Goal: Task Accomplishment & Management: Use online tool/utility

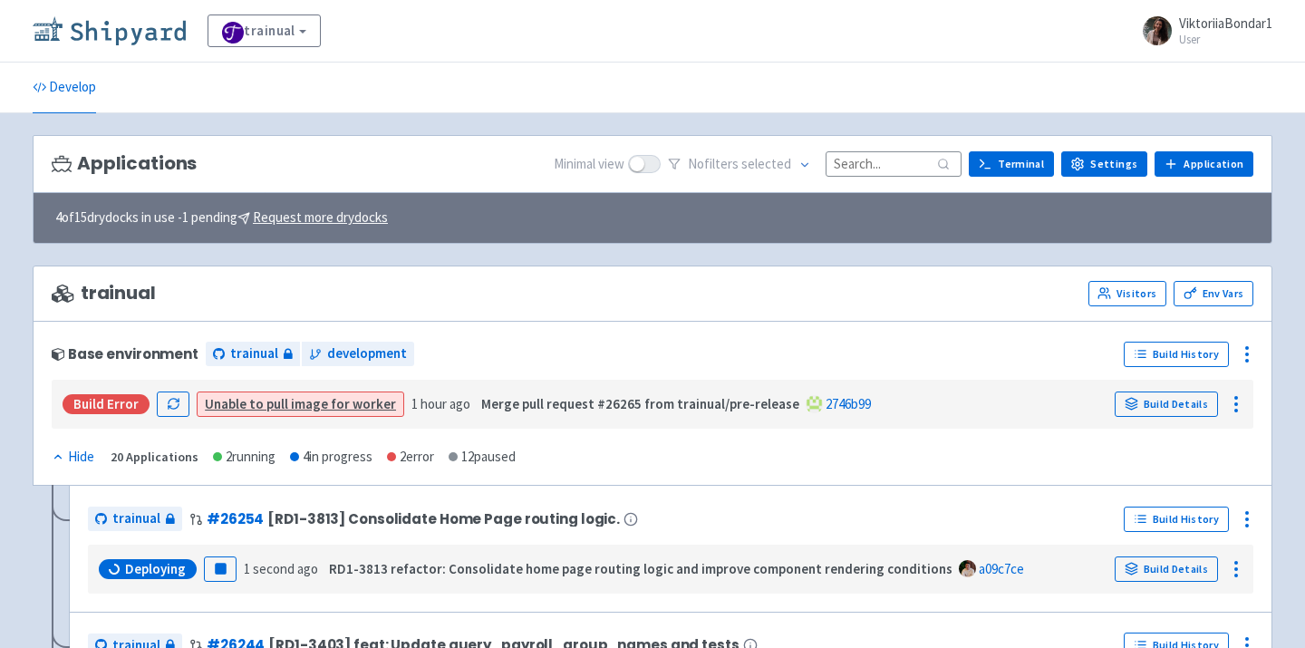
click at [126, 34] on img at bounding box center [109, 30] width 153 height 29
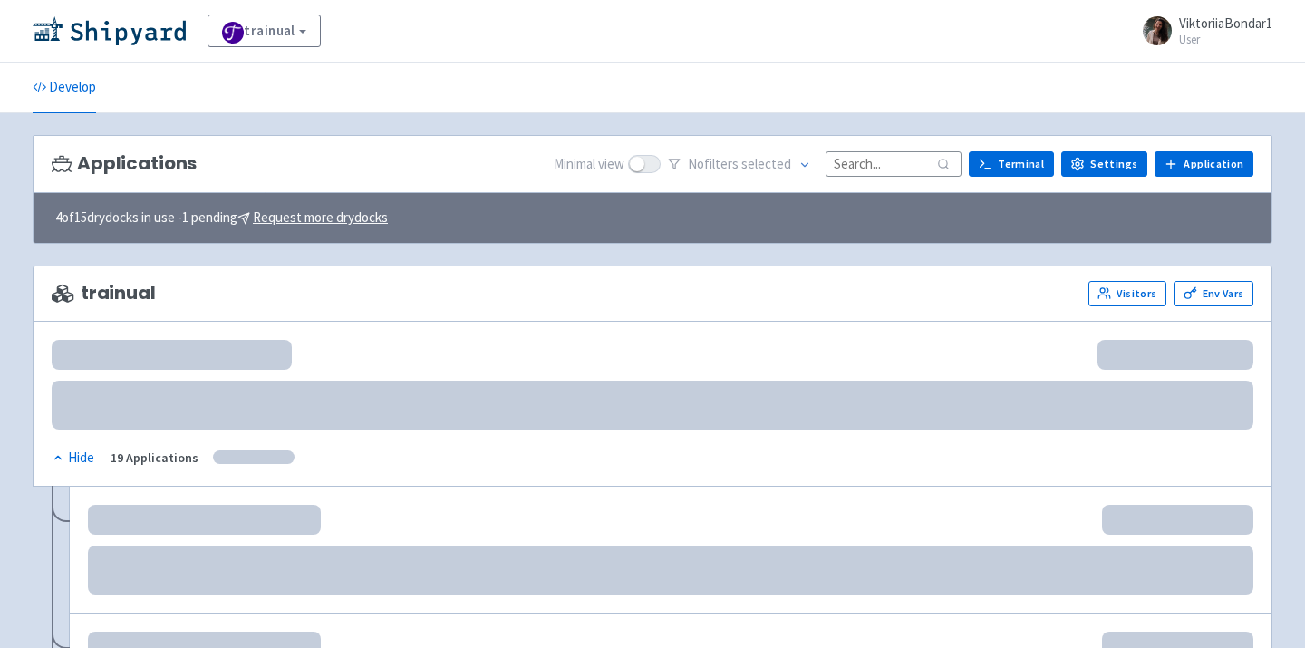
click at [885, 172] on input at bounding box center [894, 163] width 136 height 24
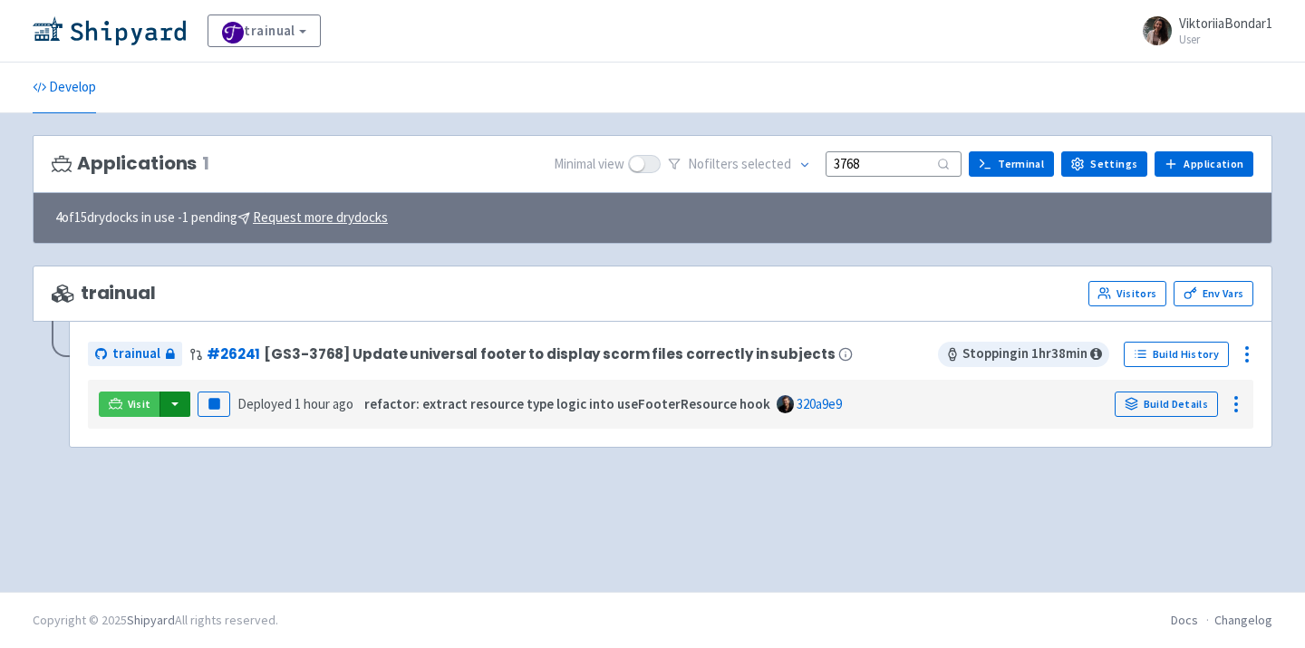
type input "3768"
click at [172, 400] on button "button" at bounding box center [175, 404] width 31 height 25
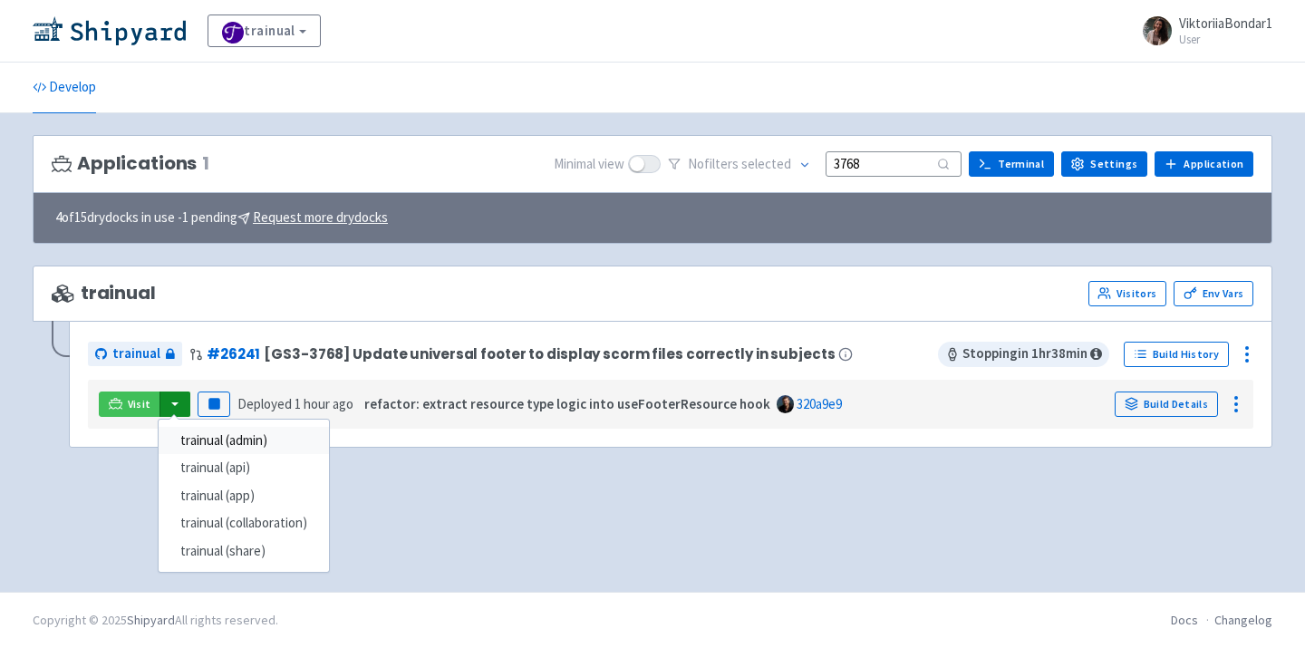
click at [217, 434] on link "trainual (admin)" at bounding box center [244, 441] width 170 height 28
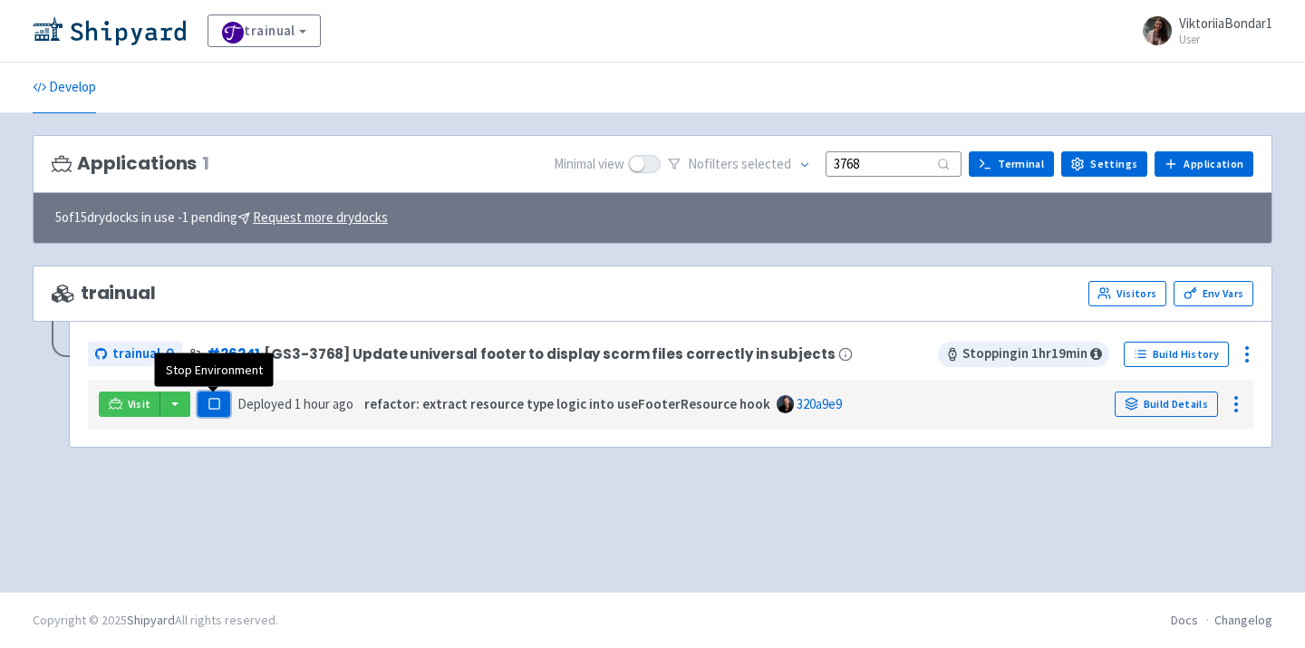
click at [202, 407] on button "Pause" at bounding box center [214, 404] width 33 height 25
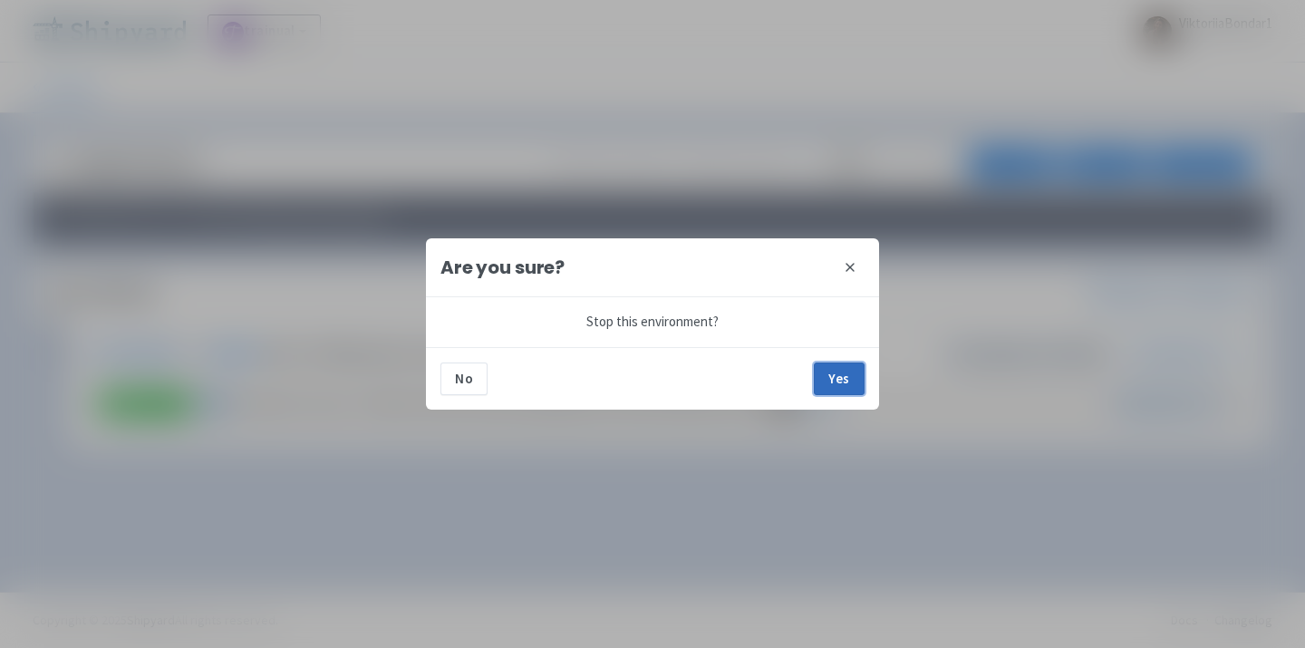
click at [843, 391] on button "Yes" at bounding box center [839, 379] width 51 height 33
